Goal: Task Accomplishment & Management: Manage account settings

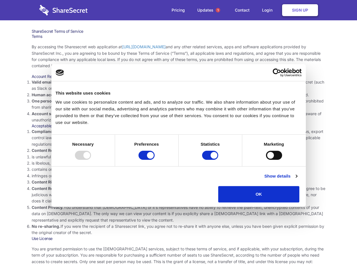
click at [178, 136] on li "Compliance with local laws and regulations. Your use of the Sharesecret must no…" at bounding box center [179, 138] width 294 height 19
click at [91, 160] on div at bounding box center [83, 155] width 16 height 9
click at [155, 160] on input "Preferences" at bounding box center [147, 155] width 16 height 9
checkbox input "false"
click at [211, 160] on input "Statistics" at bounding box center [210, 155] width 16 height 9
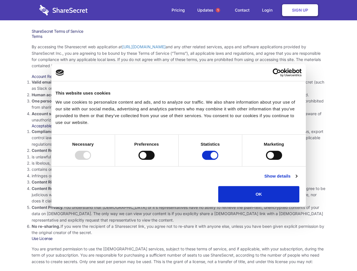
checkbox input "false"
click at [266, 160] on input "Marketing" at bounding box center [274, 155] width 16 height 9
checkbox input "true"
click at [297, 180] on link "Show details" at bounding box center [280, 176] width 33 height 7
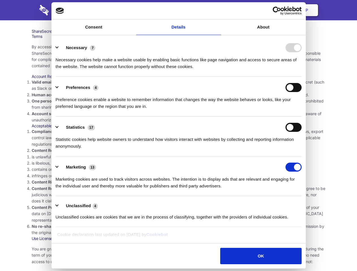
click at [304, 205] on ul "Necessary 7 Necessary cookies help make a website usable by enabling basic func…" at bounding box center [178, 132] width 251 height 191
click at [218, 10] on span "1" at bounding box center [218, 10] width 5 height 5
